Goal: Information Seeking & Learning: Learn about a topic

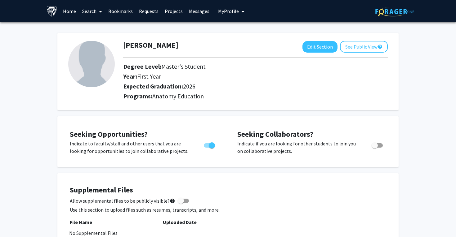
click at [170, 12] on link "Projects" at bounding box center [174, 11] width 24 height 22
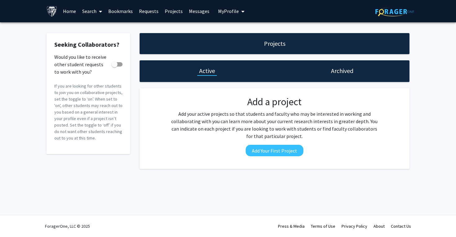
click at [336, 70] on h1 "Archived" at bounding box center [342, 71] width 22 height 9
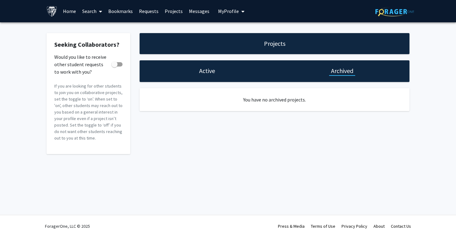
click at [214, 71] on h1 "Active" at bounding box center [207, 71] width 16 height 9
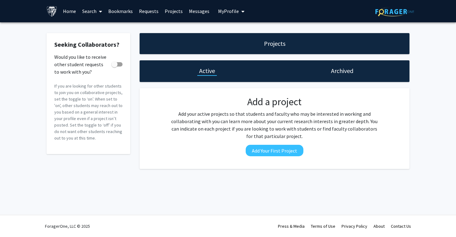
click at [144, 13] on link "Requests" at bounding box center [149, 11] width 26 height 22
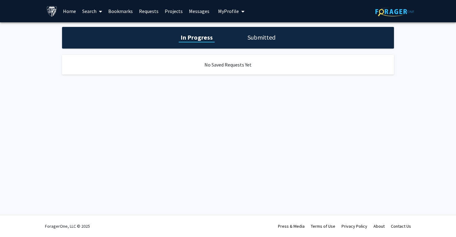
click at [121, 10] on link "Bookmarks" at bounding box center [120, 11] width 31 height 22
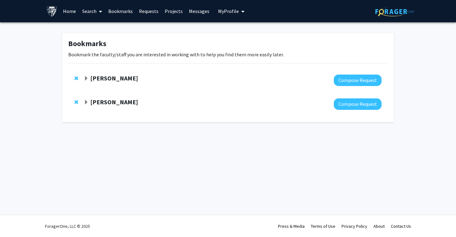
click at [92, 79] on strong "[PERSON_NAME]" at bounding box center [114, 78] width 48 height 8
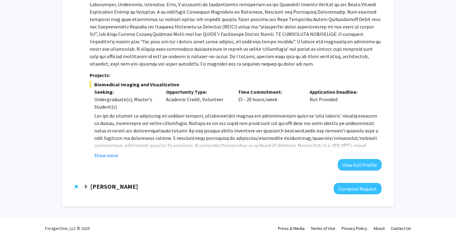
scroll to position [114, 0]
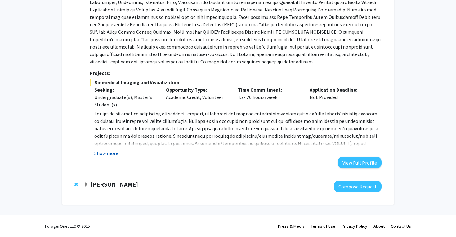
click at [104, 154] on button "Show more" at bounding box center [106, 153] width 24 height 7
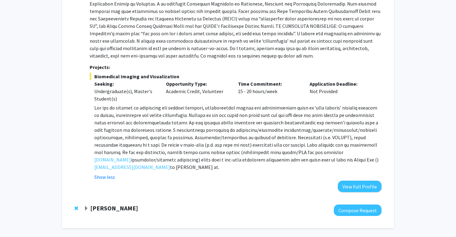
scroll to position [0, 0]
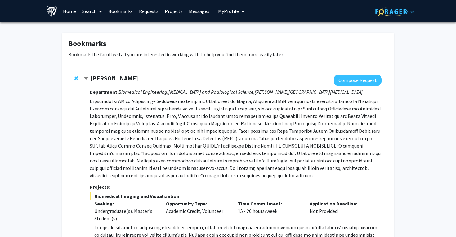
click at [88, 15] on link "Search" at bounding box center [92, 11] width 26 height 22
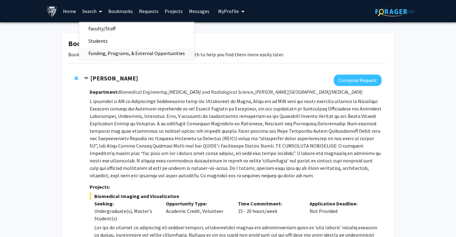
click at [116, 55] on span "Funding, Programs, & External Opportunities" at bounding box center [136, 53] width 115 height 12
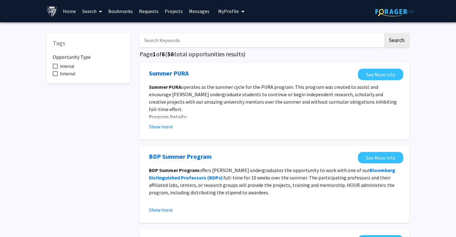
click at [100, 10] on icon at bounding box center [100, 11] width 3 height 5
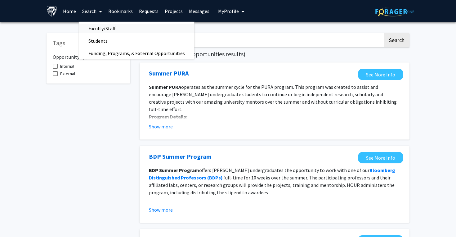
click at [104, 27] on span "Faculty/Staff" at bounding box center [102, 28] width 46 height 12
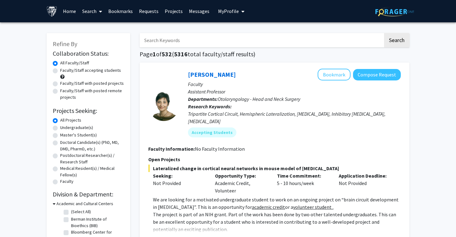
click at [110, 70] on label "Faculty/Staff accepting students" at bounding box center [90, 70] width 61 height 7
click at [64, 70] on input "Faculty/Staff accepting students" at bounding box center [62, 69] width 4 height 4
radio input "true"
click at [60, 135] on label "Master's Student(s)" at bounding box center [78, 135] width 37 height 7
click at [60, 135] on input "Master's Student(s)" at bounding box center [62, 134] width 4 height 4
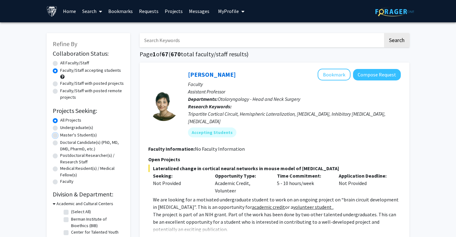
radio input "true"
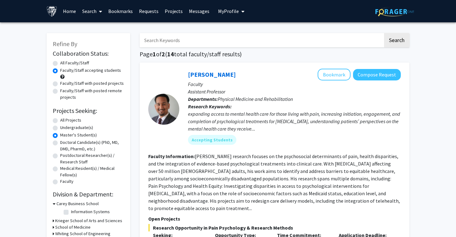
click at [257, 118] on div "expanding access to mental health care for those living with pain, increasing i…" at bounding box center [294, 121] width 213 height 22
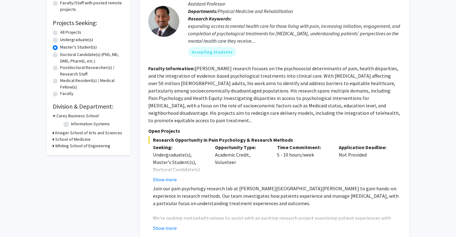
scroll to position [89, 0]
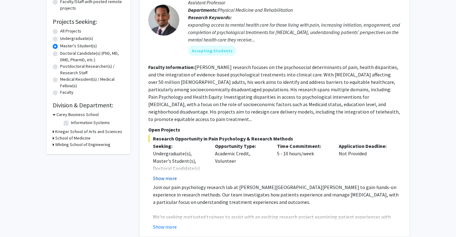
click at [169, 175] on button "Show more" at bounding box center [165, 178] width 24 height 7
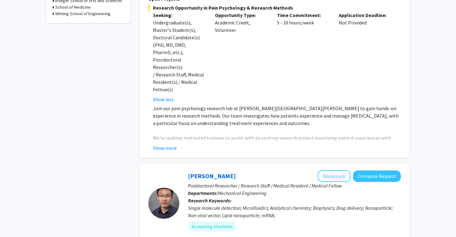
scroll to position [224, 0]
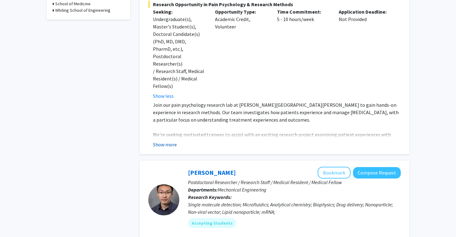
click at [162, 141] on button "Show more" at bounding box center [165, 144] width 24 height 7
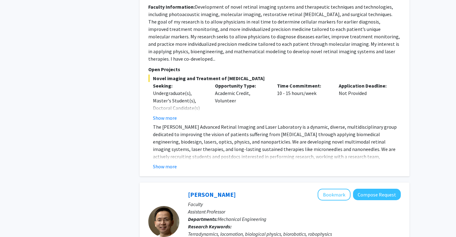
scroll to position [2851, 0]
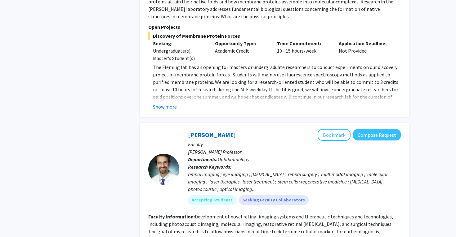
scroll to position [2636, 0]
